Goal: Task Accomplishment & Management: Use online tool/utility

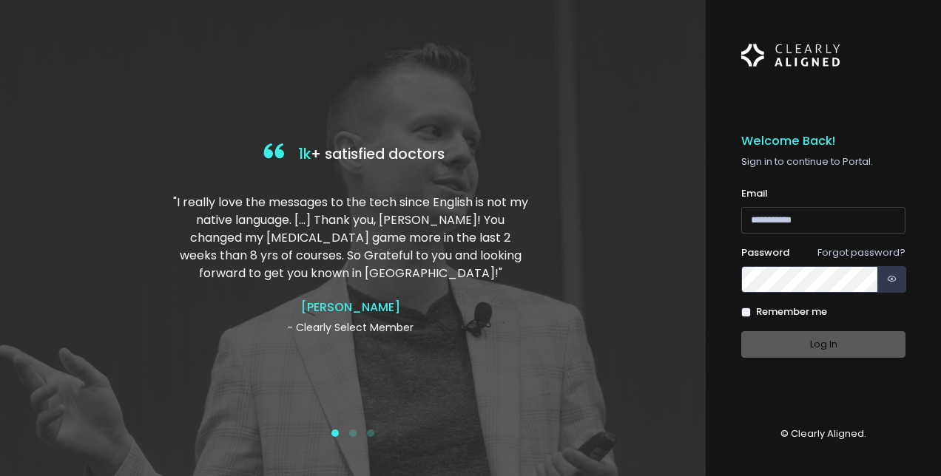
type input "**********"
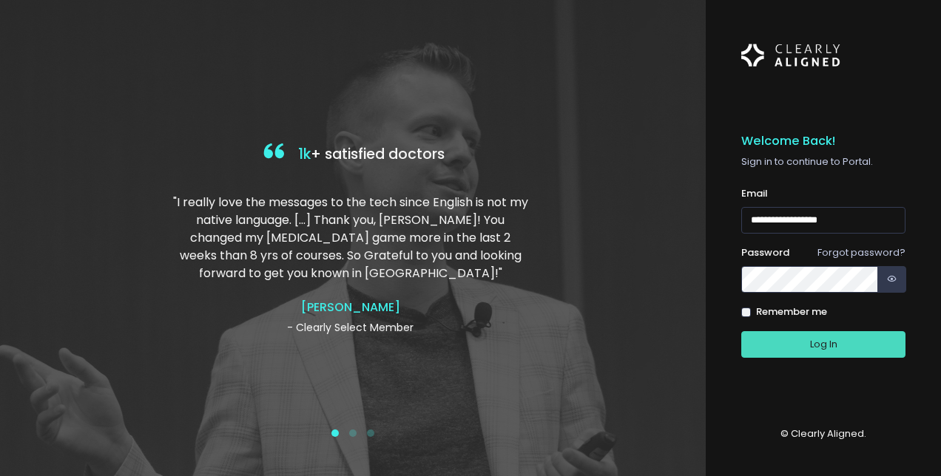
click at [831, 341] on div "Log In" at bounding box center [823, 344] width 164 height 27
click at [766, 353] on button "Log In" at bounding box center [823, 344] width 164 height 27
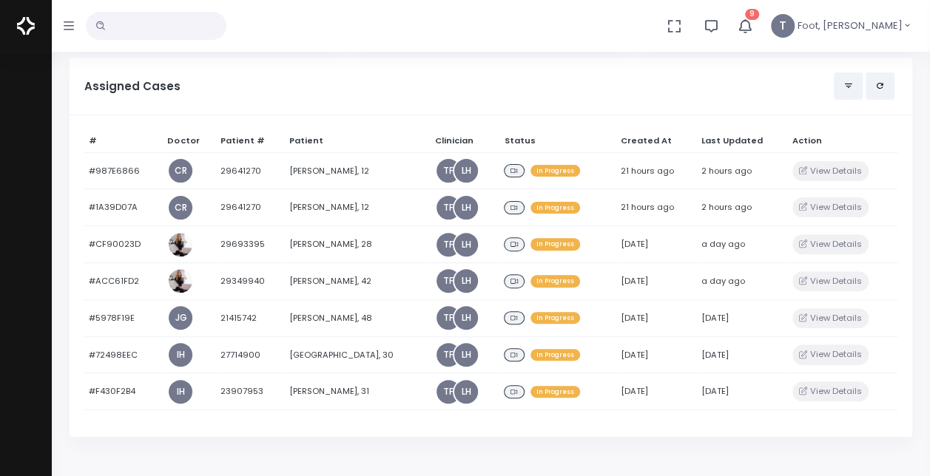
scroll to position [124, 0]
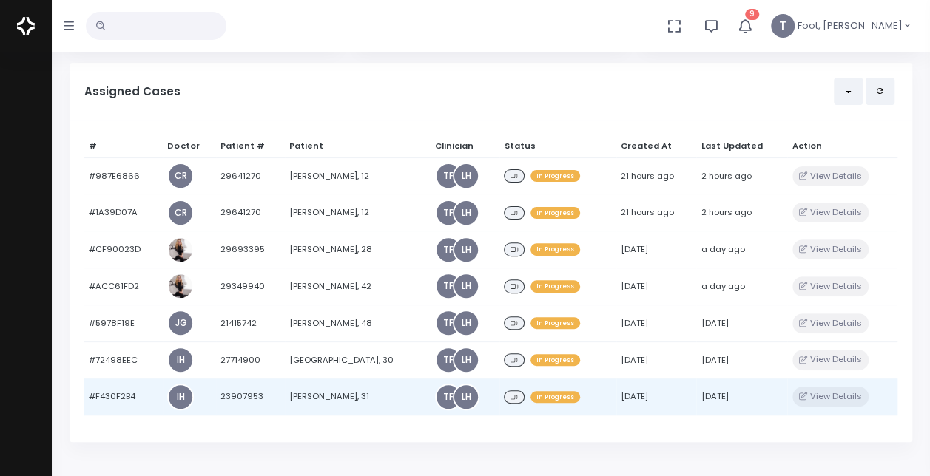
click at [743, 396] on td "[DATE]" at bounding box center [741, 397] width 91 height 37
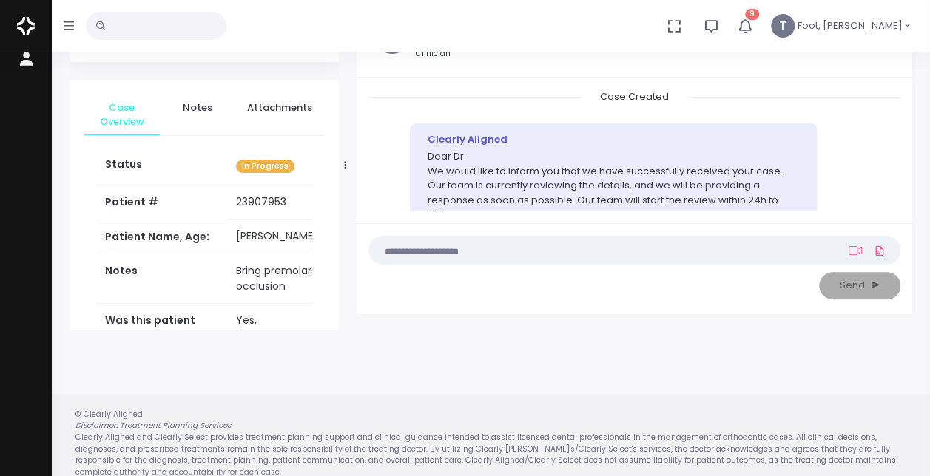
scroll to position [118, 0]
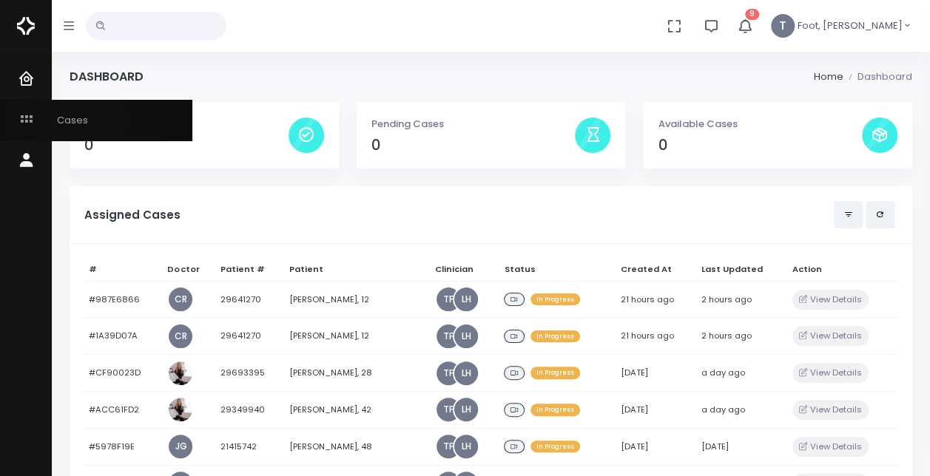
click at [67, 123] on span "Cases" at bounding box center [63, 120] width 50 height 14
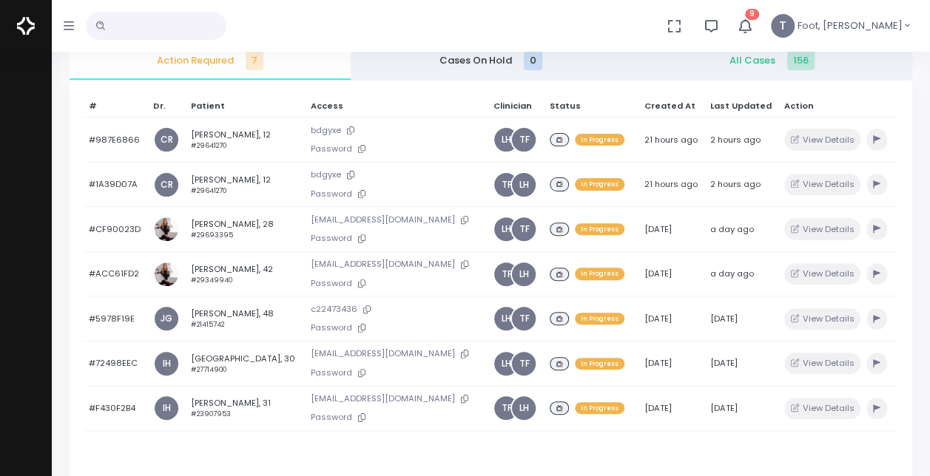
scroll to position [149, 0]
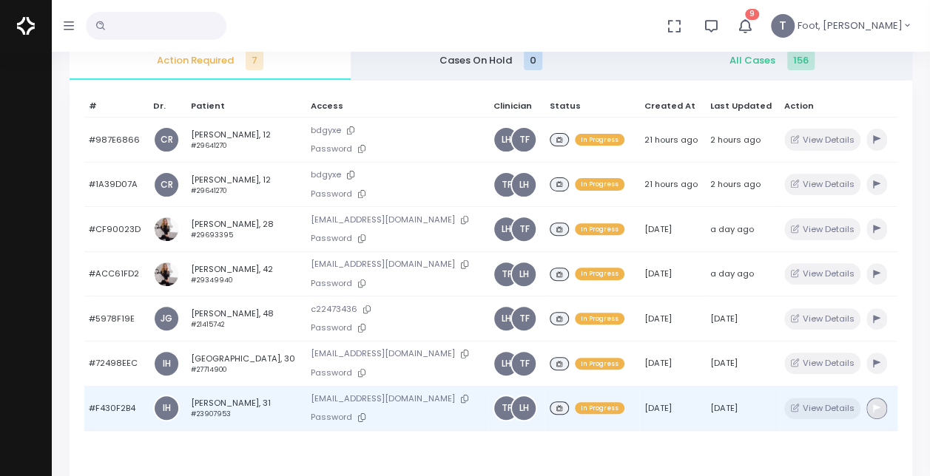
click at [874, 405] on button "button" at bounding box center [876, 408] width 21 height 21
click at [873, 405] on icon "button" at bounding box center [876, 409] width 7 height 8
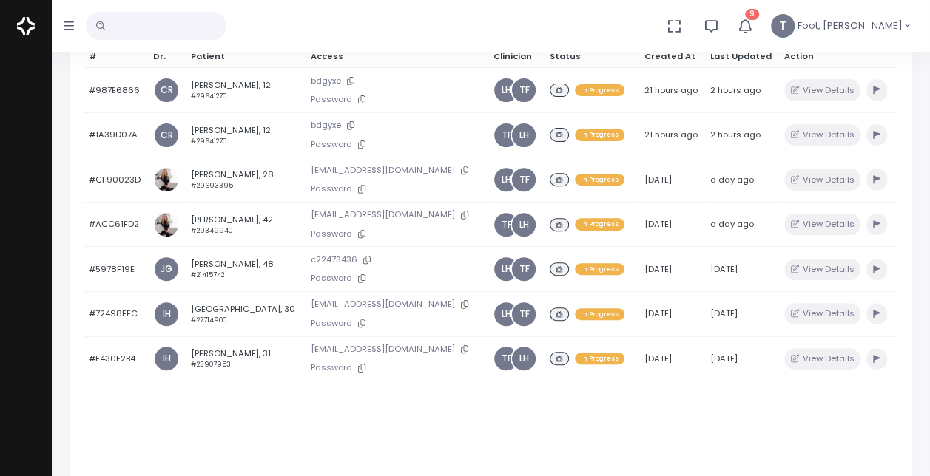
scroll to position [204, 0]
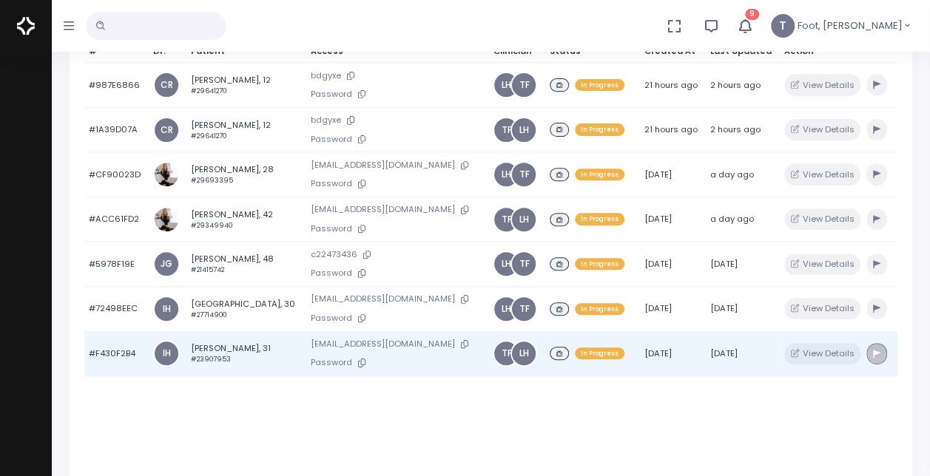
click at [873, 350] on icon "button" at bounding box center [876, 354] width 7 height 8
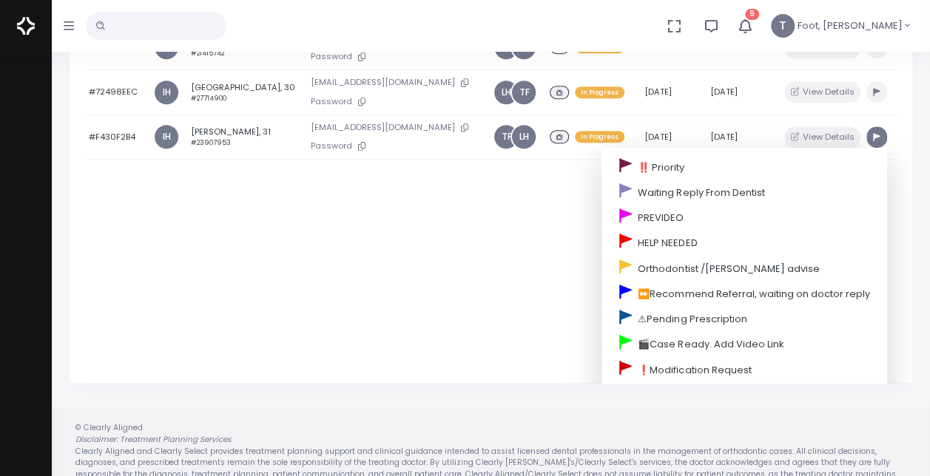
scroll to position [99, 0]
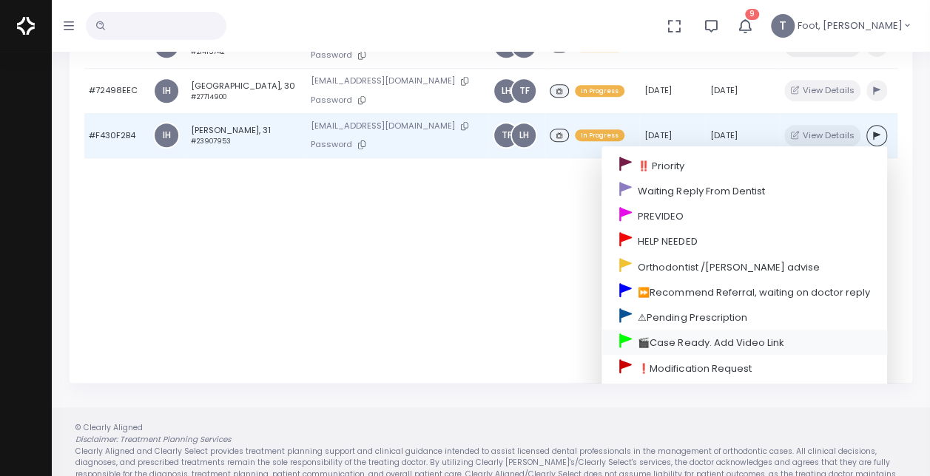
click at [797, 331] on link "🎬Case Ready. Add Video Link" at bounding box center [743, 342] width 285 height 25
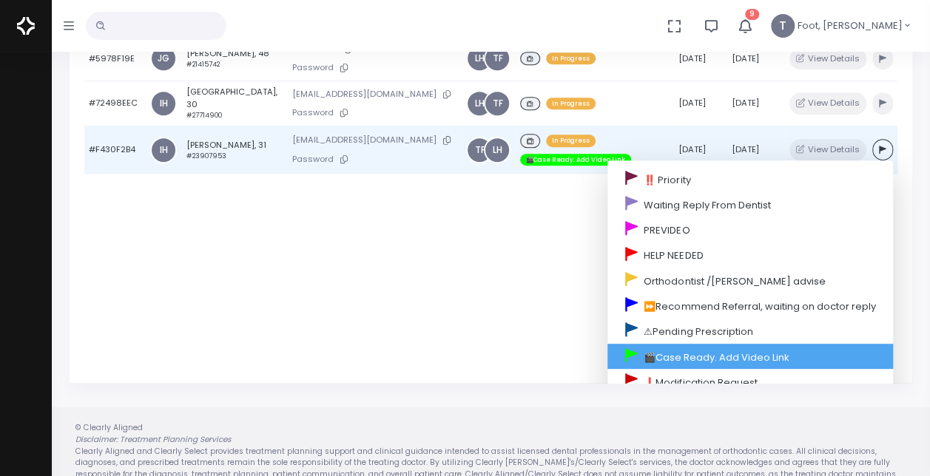
scroll to position [115, 0]
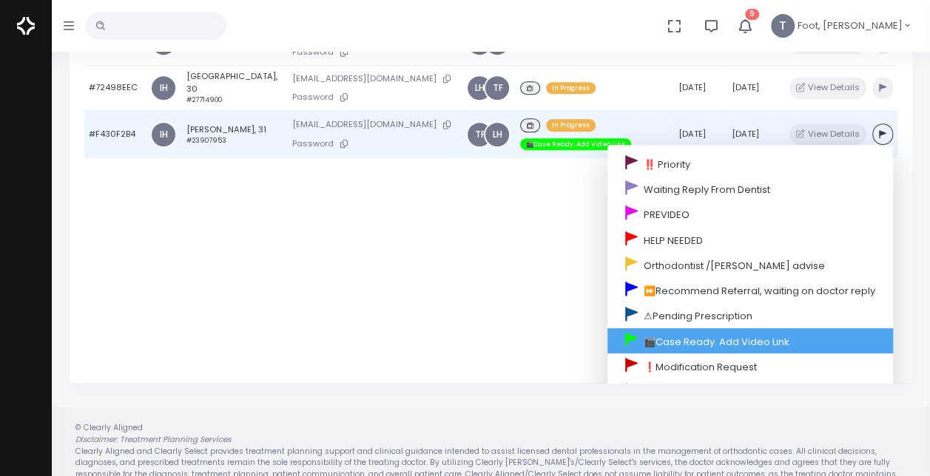
click at [800, 331] on link "🎬Case Ready. Add Video Link" at bounding box center [749, 340] width 285 height 25
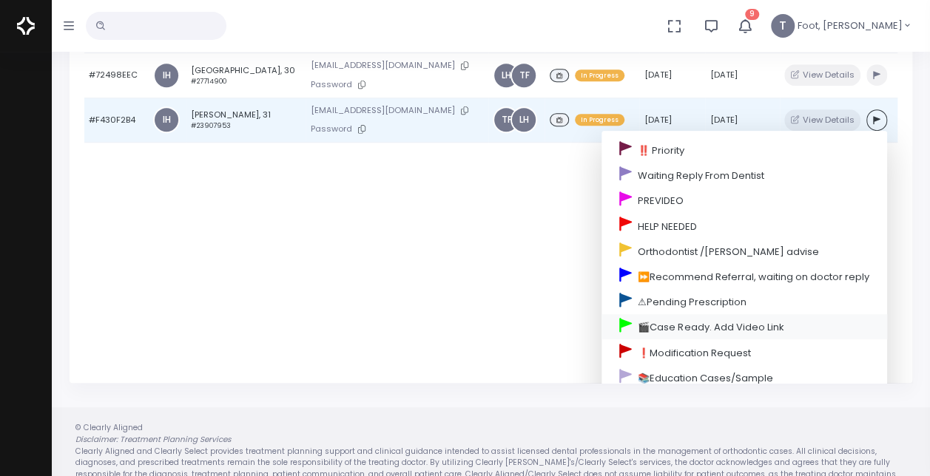
scroll to position [99, 0]
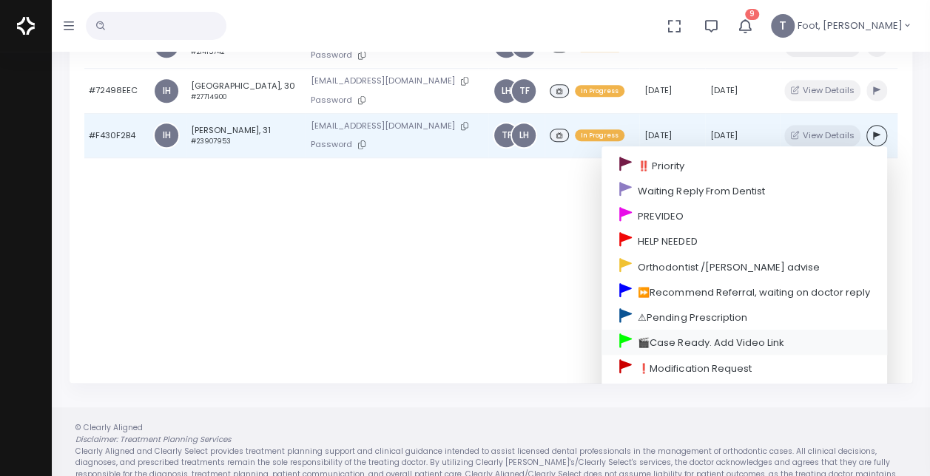
click at [635, 330] on link "🎬Case Ready. Add Video Link" at bounding box center [743, 342] width 285 height 25
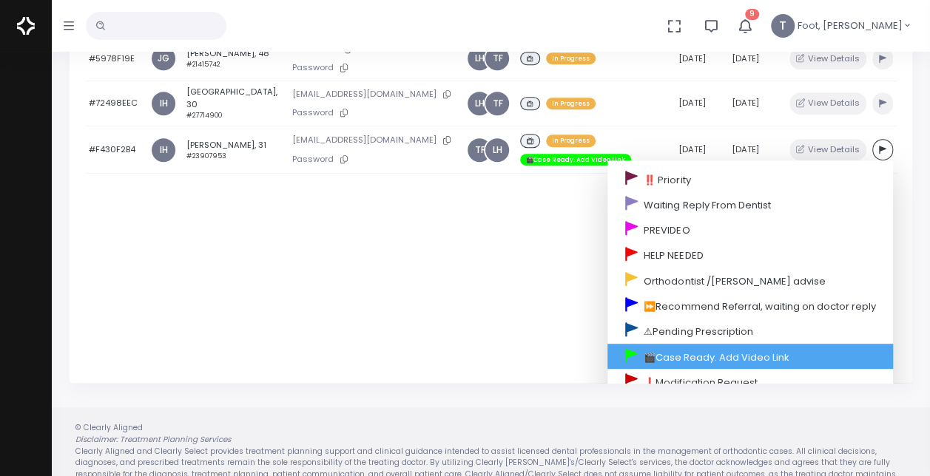
scroll to position [115, 0]
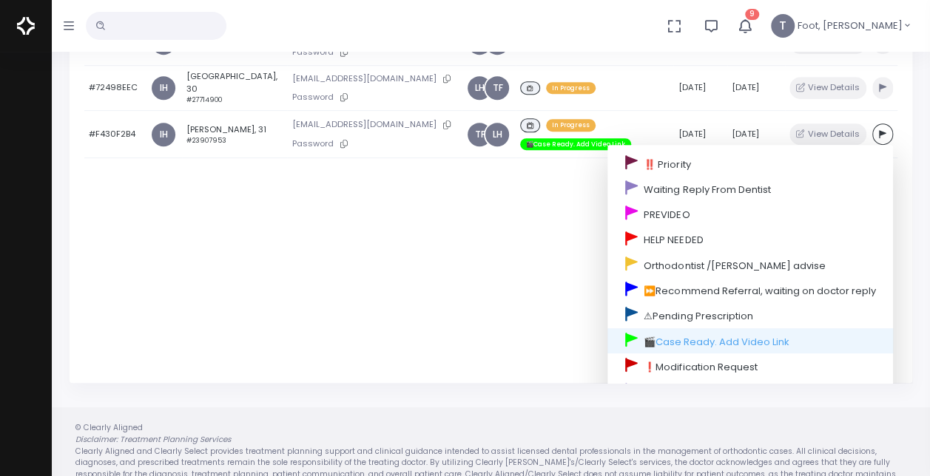
click at [425, 302] on div "# Dr. Patient Access Clinician Status Created At Last Updated Action #987E6866 …" at bounding box center [491, 145] width 842 height 476
